Goal: Task Accomplishment & Management: Complete application form

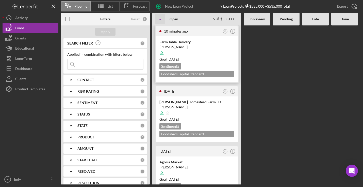
click at [191, 53] on div at bounding box center [196, 53] width 75 height 10
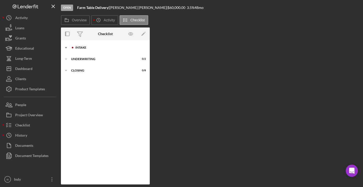
click at [76, 46] on div "Intake" at bounding box center [109, 47] width 68 height 3
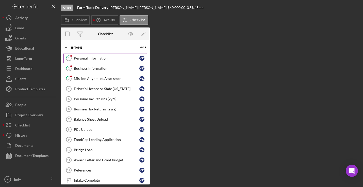
click at [101, 58] on div "Personal Information" at bounding box center [107, 58] width 66 height 4
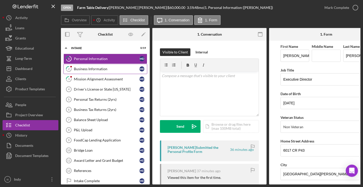
click at [102, 67] on div "Business Information" at bounding box center [107, 69] width 66 height 4
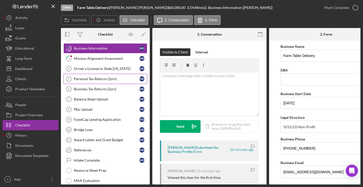
scroll to position [22, 0]
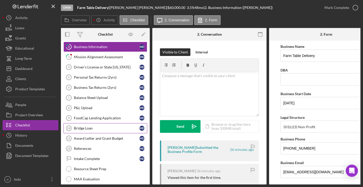
click at [99, 125] on link "Bridge Loan 10 Bridge Loan M D" at bounding box center [105, 128] width 84 height 10
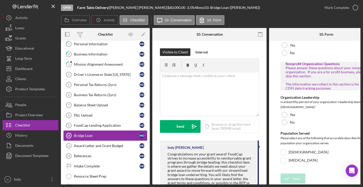
scroll to position [13, 0]
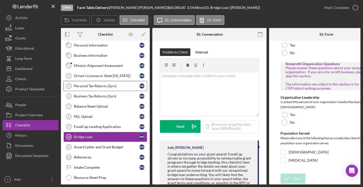
click at [103, 89] on link "Personal Tax Returns (2yrs) 5 Personal Tax Returns (2yrs) M D" at bounding box center [105, 86] width 84 height 10
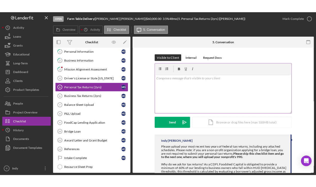
scroll to position [37, 0]
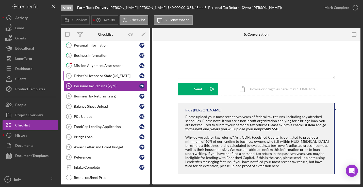
click at [116, 78] on link "Driver's License or State [US_STATE] 4 Driver's License or State [US_STATE] M D" at bounding box center [105, 76] width 84 height 10
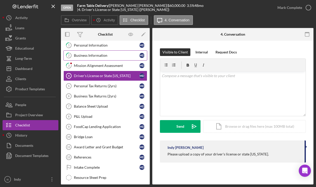
click at [102, 55] on div "Business Information" at bounding box center [107, 55] width 66 height 4
